Goal: Transaction & Acquisition: Download file/media

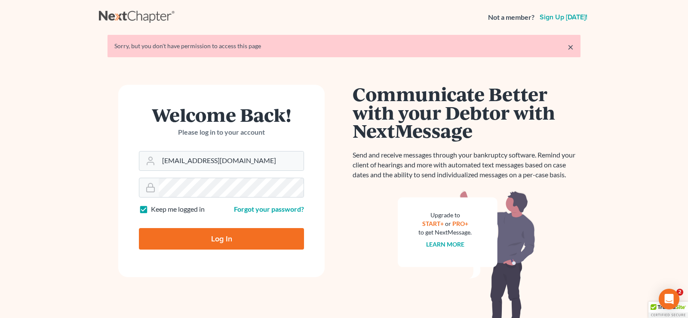
click at [218, 237] on input "Log In" at bounding box center [221, 239] width 165 height 22
type input "Thinking..."
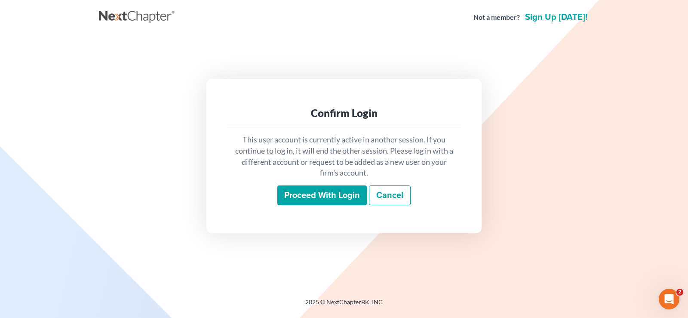
click at [324, 194] on input "Proceed with login" at bounding box center [321, 195] width 89 height 20
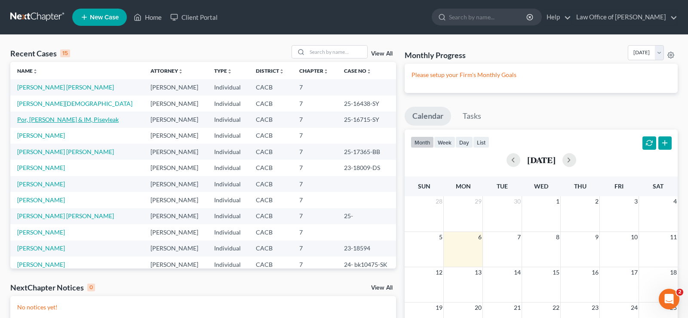
click at [56, 121] on link "Por, Steven & IM, Piseyleak" at bounding box center [67, 119] width 101 height 7
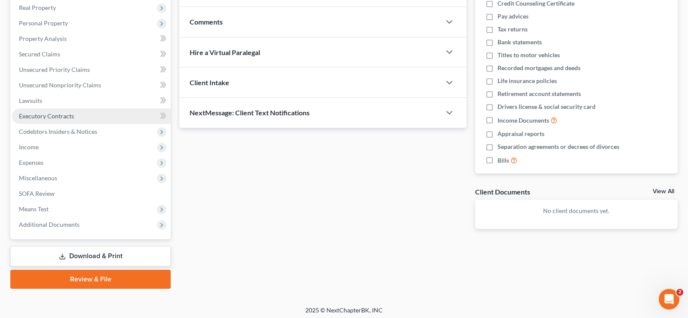
scroll to position [138, 0]
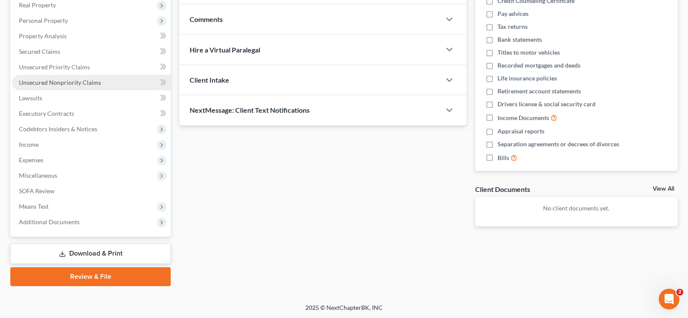
click at [71, 82] on span "Unsecured Nonpriority Claims" at bounding box center [60, 82] width 82 height 7
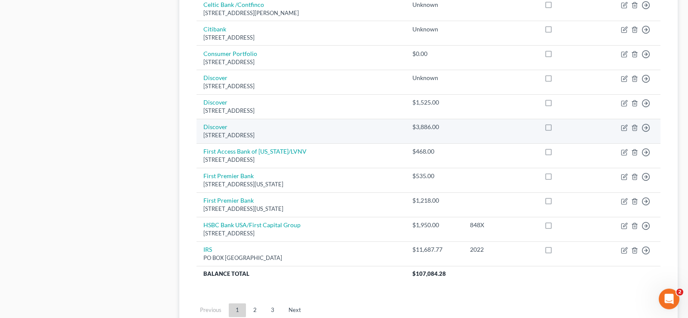
scroll to position [678, 0]
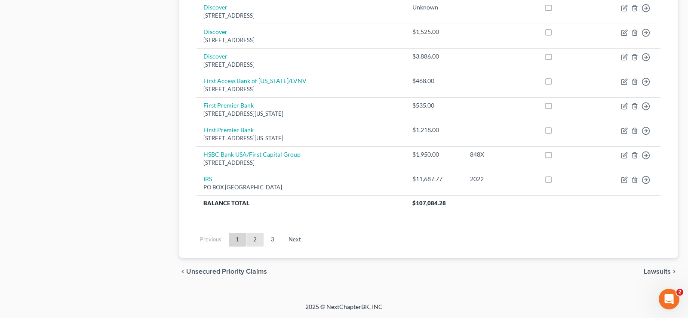
click at [250, 236] on link "2" at bounding box center [254, 240] width 17 height 14
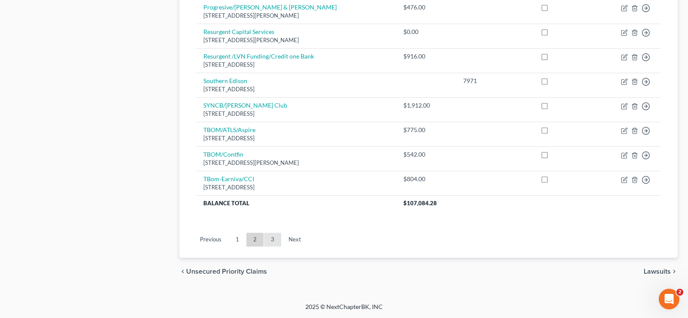
click at [274, 242] on link "3" at bounding box center [272, 240] width 17 height 14
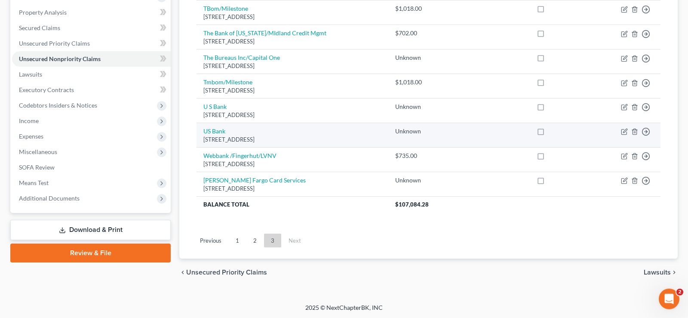
scroll to position [163, 0]
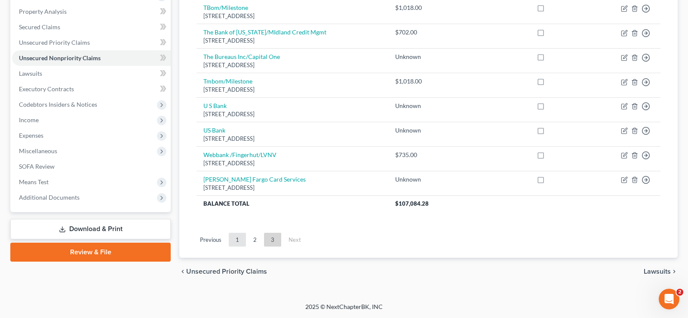
click at [235, 238] on link "1" at bounding box center [237, 240] width 17 height 14
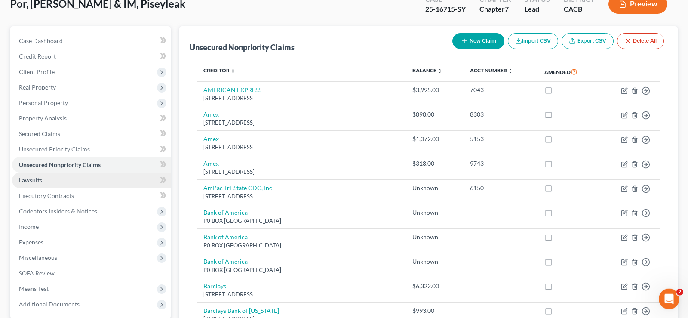
scroll to position [175, 0]
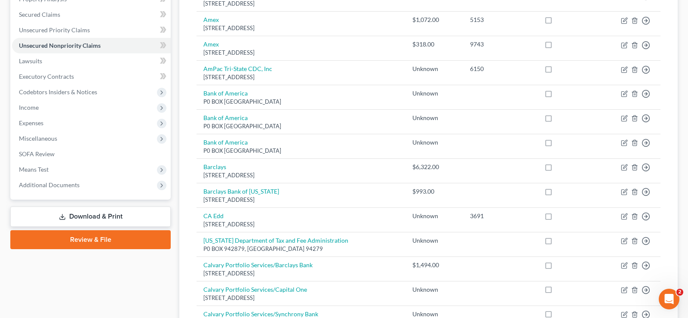
click at [95, 216] on link "Download & Print" at bounding box center [90, 216] width 160 height 20
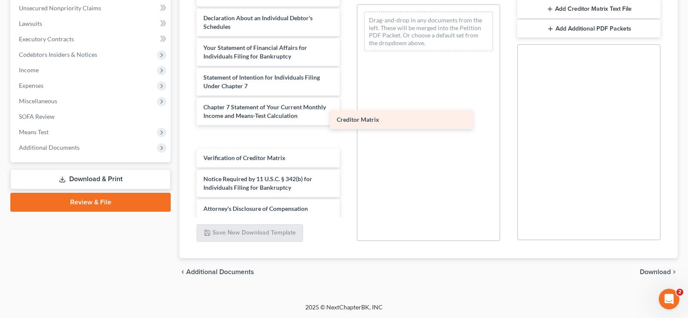
scroll to position [201, 0]
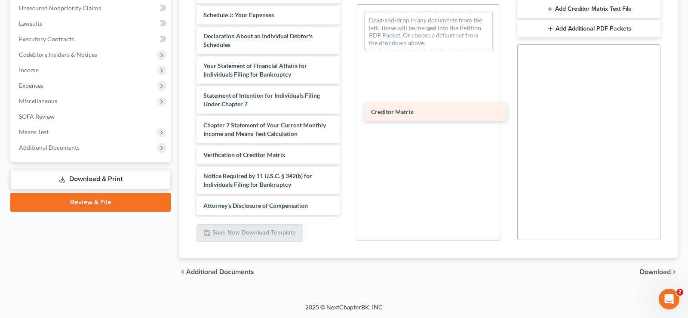
drag, startPoint x: 220, startPoint y: 138, endPoint x: 387, endPoint y: 113, distance: 169.6
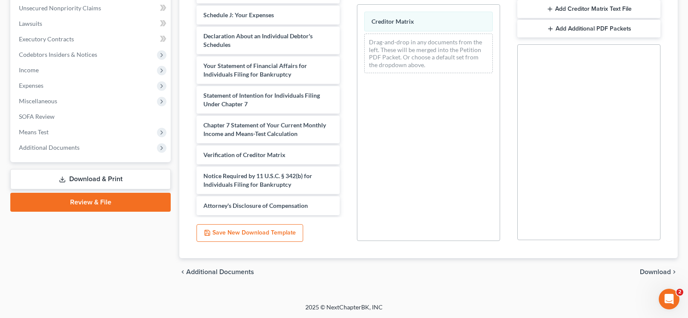
scroll to position [0, 0]
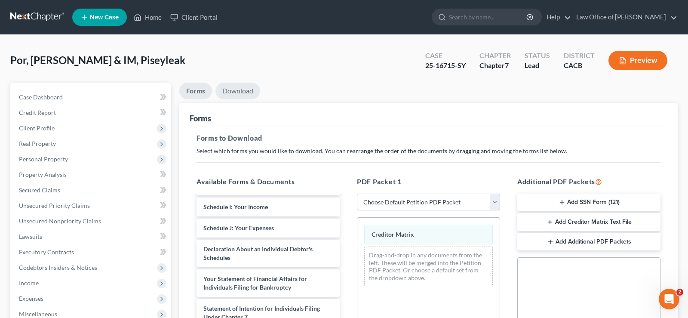
click at [241, 90] on link "Download" at bounding box center [237, 91] width 45 height 17
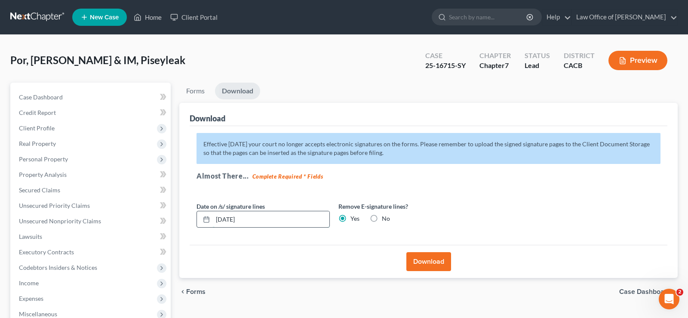
click at [254, 221] on input "10/06/2025" at bounding box center [271, 219] width 117 height 16
type input "1"
click at [442, 258] on button "Download" at bounding box center [428, 261] width 45 height 19
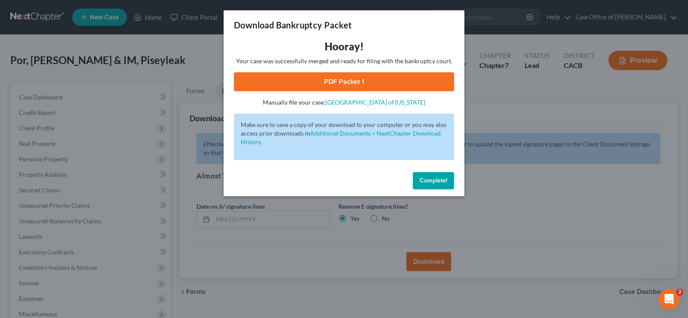
click at [348, 77] on link "PDF Packet 1" at bounding box center [344, 81] width 220 height 19
